Goal: Check status: Check status

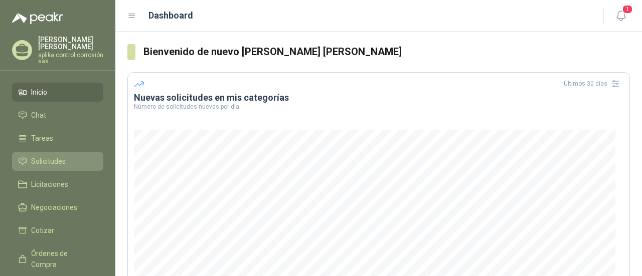
click at [60, 155] on link "Solicitudes" at bounding box center [57, 161] width 91 height 19
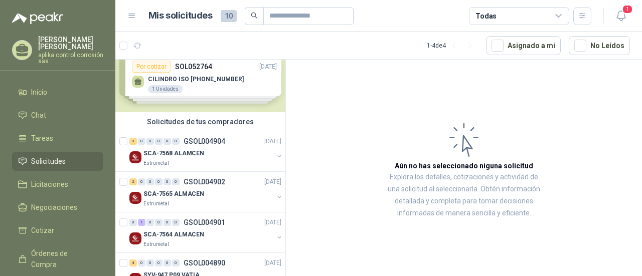
scroll to position [47, 0]
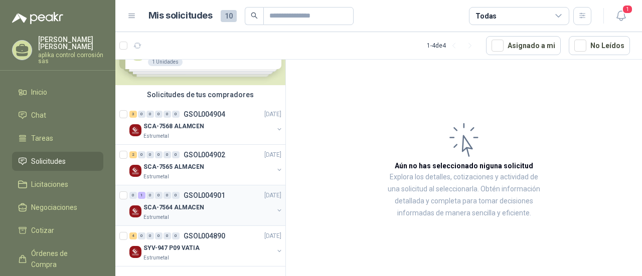
click at [234, 198] on div "0 1 0 0 0 0 GSOL004901 [DATE]" at bounding box center [206, 196] width 154 height 12
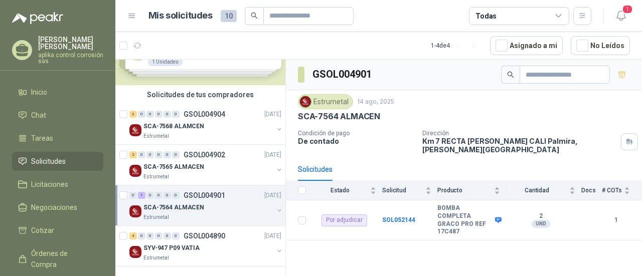
click at [301, 239] on div "GSOL004901 Estrumetal [DATE] SCA-7564 ALMACEN Condición de pago De contado Dire…" at bounding box center [464, 170] width 356 height 220
click at [224, 161] on div "SCA-7565 ALMACEN" at bounding box center [209, 167] width 130 height 12
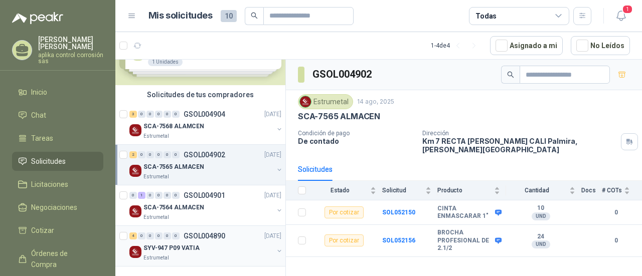
click at [218, 244] on div "SYV-947 P09 VATIA" at bounding box center [209, 248] width 130 height 12
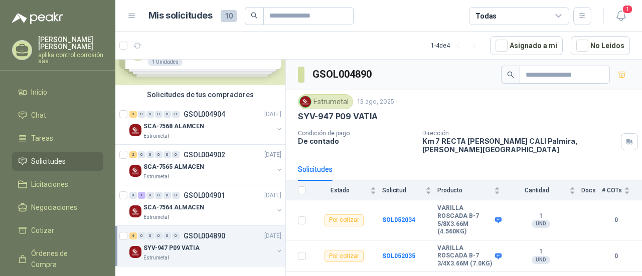
scroll to position [40, 0]
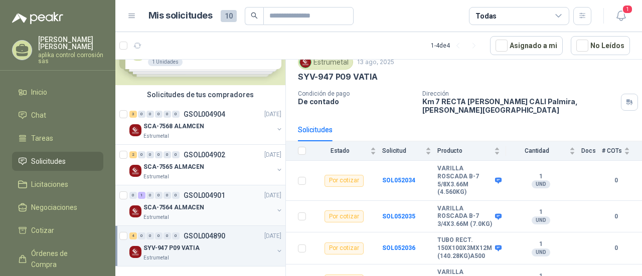
click at [230, 197] on div "0 1 0 0 0 0 GSOL004901 [DATE]" at bounding box center [206, 196] width 154 height 12
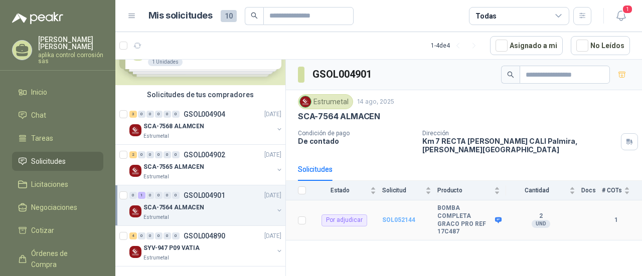
click at [401, 217] on b "SOL052144" at bounding box center [398, 220] width 33 height 7
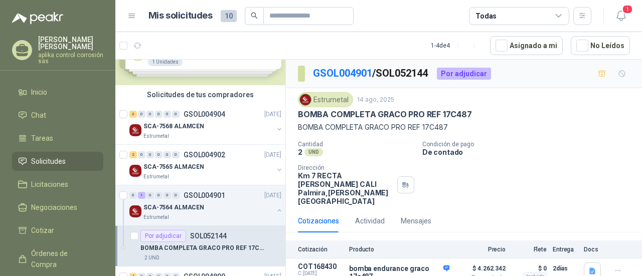
click at [564, 139] on div "Estrumetal [DATE] BOMBA COMPLETA GRACO PRO REF 17C487 BOMBA COMPLETA GRACO PRO …" at bounding box center [464, 148] width 332 height 113
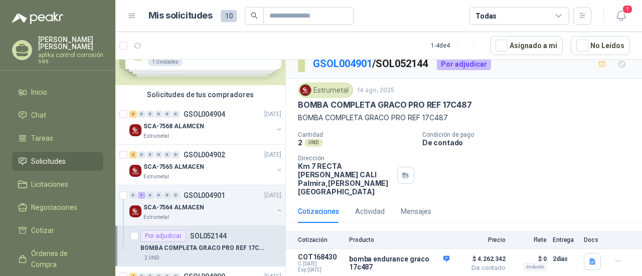
click at [554, 121] on p "BOMBA COMPLETA GRACO PRO REF 17C487" at bounding box center [464, 117] width 332 height 11
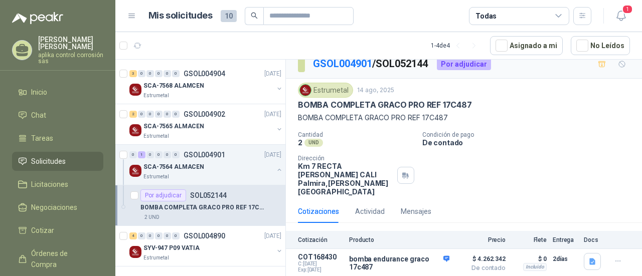
click at [253, 270] on div "Solicitudes de nuevos compradores Por cotizar SOL052764 [DATE] CILINDRO ISO [PH…" at bounding box center [200, 170] width 171 height 220
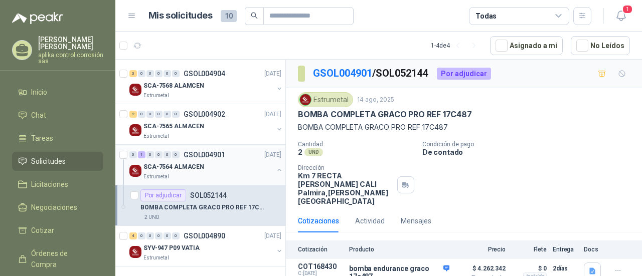
click at [246, 167] on div "SCA-7564 ALMACEN" at bounding box center [209, 167] width 130 height 12
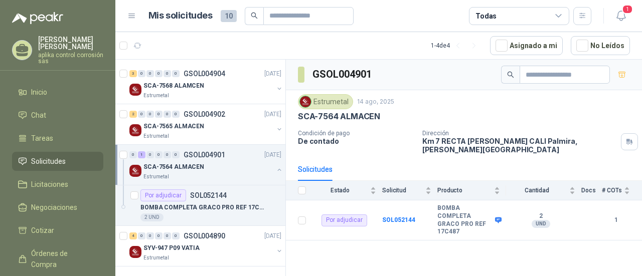
click at [275, 167] on button "button" at bounding box center [279, 170] width 8 height 8
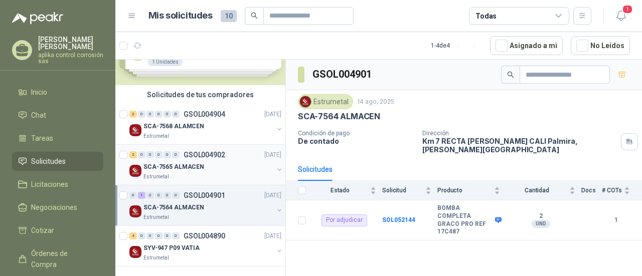
click at [226, 169] on div "SCA-7565 ALMACEN" at bounding box center [209, 167] width 130 height 12
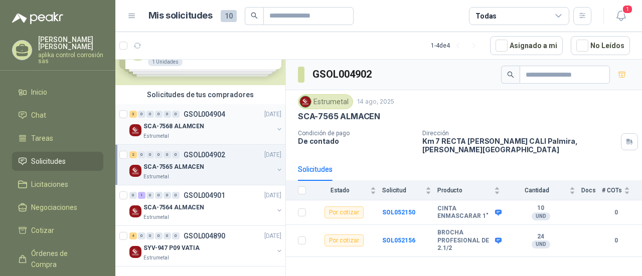
click at [234, 116] on div "3 0 0 0 0 0 GSOL004904 [DATE]" at bounding box center [206, 114] width 154 height 12
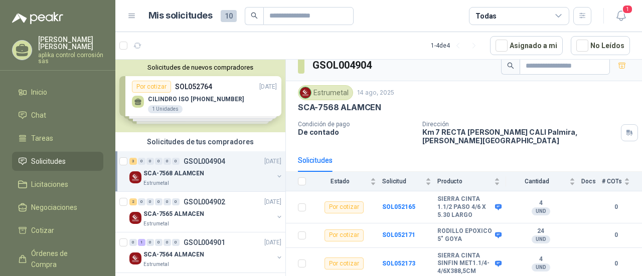
click at [242, 97] on div "Solicitudes de nuevos compradores Por cotizar SOL052764 [DATE] CILINDRO ISO [PH…" at bounding box center [200, 96] width 170 height 73
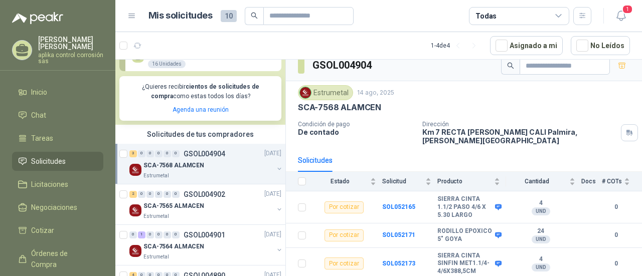
scroll to position [221, 0]
